Goal: Task Accomplishment & Management: Use online tool/utility

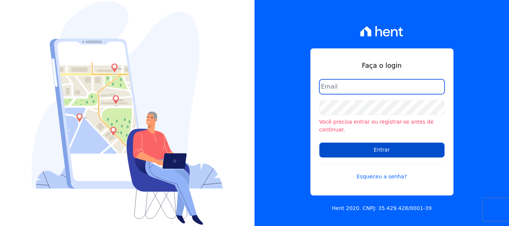
type input "[EMAIL_ADDRESS][DOMAIN_NAME]"
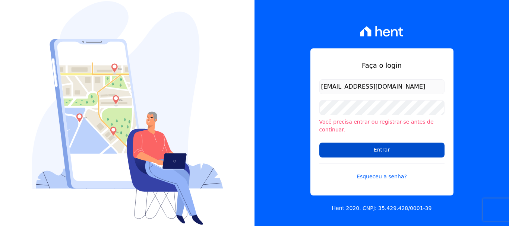
click at [390, 143] on input "Entrar" at bounding box center [381, 150] width 125 height 15
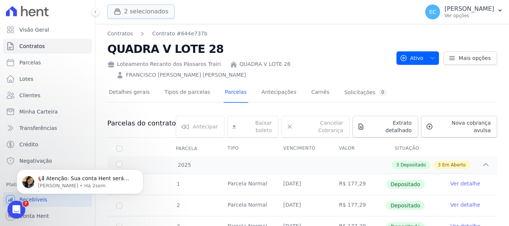
click at [148, 6] on button "2 selecionados" at bounding box center [140, 11] width 67 height 14
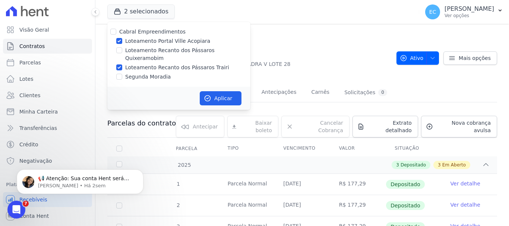
click at [167, 45] on label "Loteamento Portal Ville Acopiara" at bounding box center [167, 41] width 85 height 8
click at [122, 44] on input "Loteamento Portal Ville Acopiara" at bounding box center [119, 41] width 6 height 6
checkbox input "false"
click at [167, 48] on label "Loteamento Recanto dos Pássaros Quixeramobim" at bounding box center [187, 55] width 125 height 16
click at [122, 48] on input "Loteamento Recanto dos Pássaros Quixeramobim" at bounding box center [119, 50] width 6 height 6
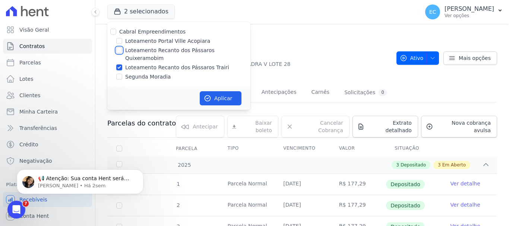
checkbox input "true"
click at [167, 64] on label "Loteamento Recanto dos Pássaros Trairi" at bounding box center [177, 68] width 104 height 8
click at [122, 64] on input "Loteamento Recanto dos Pássaros Trairi" at bounding box center [119, 67] width 6 height 6
checkbox input "false"
click at [217, 91] on button "Aplicar" at bounding box center [221, 98] width 42 height 14
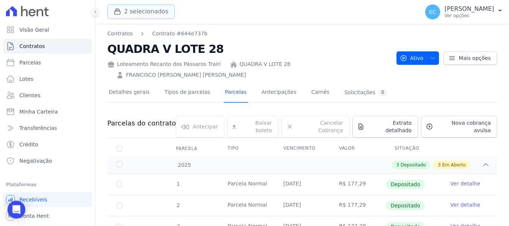
click at [127, 11] on button "2 selecionados" at bounding box center [140, 11] width 67 height 14
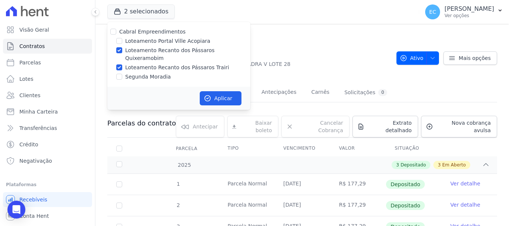
click at [147, 64] on label "Loteamento Recanto dos Pássaros Trairi" at bounding box center [177, 68] width 104 height 8
click at [122, 64] on input "Loteamento Recanto dos Pássaros Trairi" at bounding box center [119, 67] width 6 height 6
checkbox input "false"
click at [210, 96] on icon "button" at bounding box center [208, 99] width 6 height 6
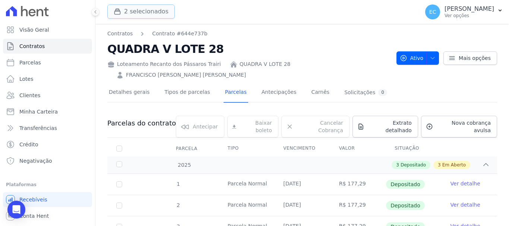
click at [135, 8] on button "2 selecionados" at bounding box center [140, 11] width 67 height 14
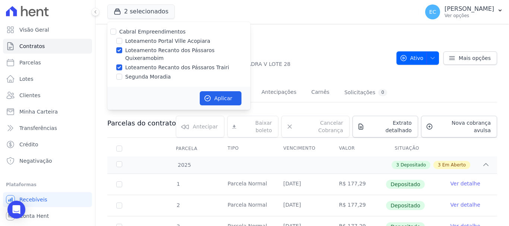
click at [149, 64] on label "Loteamento Recanto dos Pássaros Trairi" at bounding box center [177, 68] width 104 height 8
click at [122, 64] on input "Loteamento Recanto dos Pássaros Trairi" at bounding box center [119, 67] width 6 height 6
checkbox input "false"
click at [212, 91] on button "Aplicar" at bounding box center [221, 98] width 42 height 14
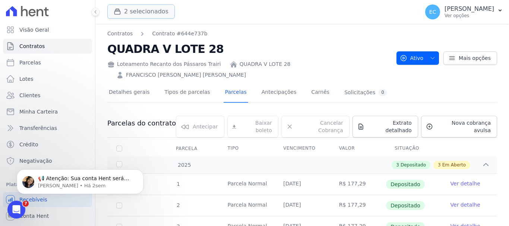
click at [134, 10] on button "2 selecionados" at bounding box center [140, 11] width 67 height 14
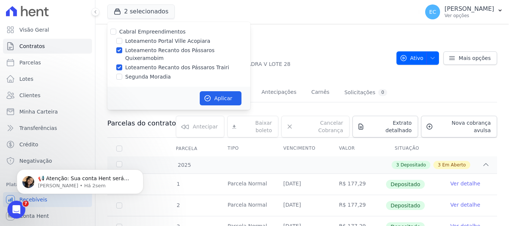
click at [158, 64] on label "Loteamento Recanto dos Pássaros Trairi" at bounding box center [177, 68] width 104 height 8
click at [122, 64] on input "Loteamento Recanto dos Pássaros Trairi" at bounding box center [119, 67] width 6 height 6
checkbox input "false"
click at [214, 91] on button "Aplicar" at bounding box center [221, 98] width 42 height 14
